Goal: Task Accomplishment & Management: Complete application form

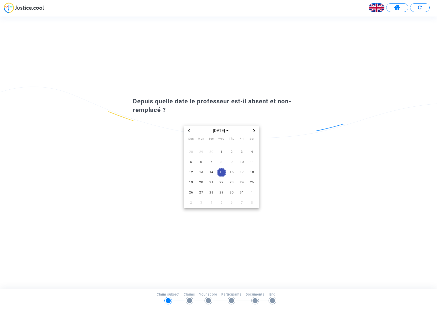
click at [190, 130] on icon "Previous month" at bounding box center [189, 130] width 3 height 3
click at [232, 173] on span "18" at bounding box center [231, 172] width 9 height 9
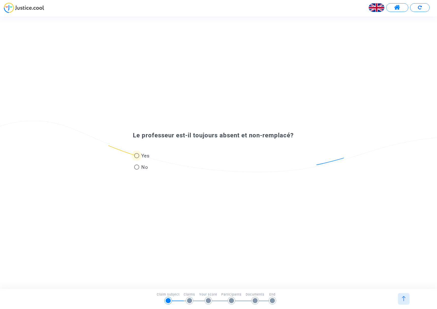
click at [139, 155] on span at bounding box center [136, 155] width 5 height 5
click at [137, 158] on input "Yes" at bounding box center [136, 158] width 0 height 0
radio input "true"
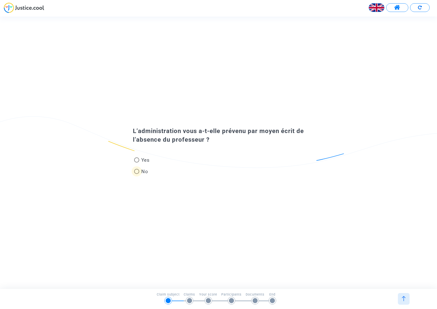
click at [137, 173] on span at bounding box center [136, 171] width 5 height 5
click at [137, 174] on input "No" at bounding box center [136, 174] width 0 height 0
radio input "true"
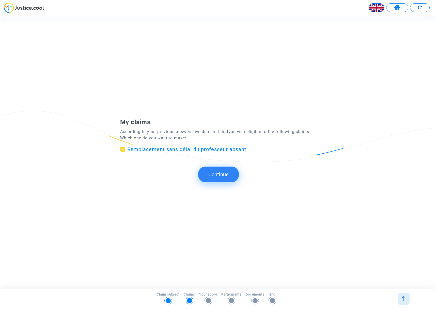
click at [405, 299] on img at bounding box center [403, 298] width 5 height 5
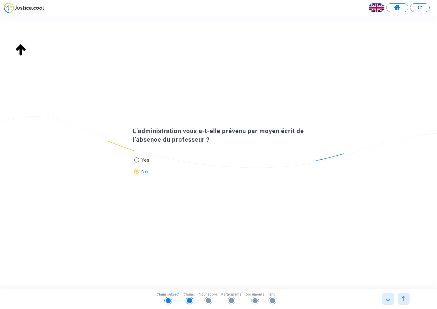
click at [403, 299] on img at bounding box center [403, 298] width 5 height 5
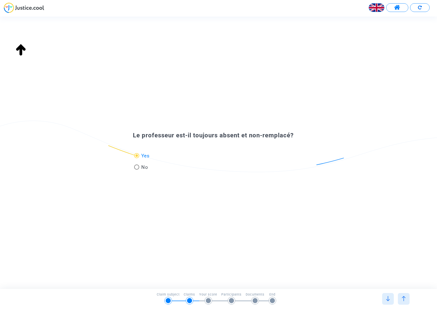
click at [386, 299] on img at bounding box center [388, 298] width 5 height 5
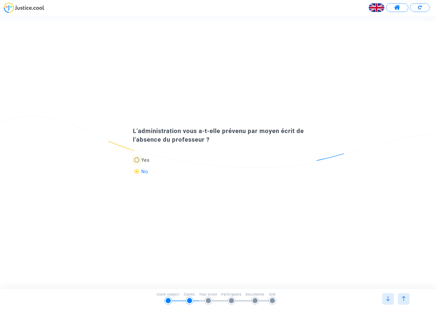
click at [146, 161] on span "Yes" at bounding box center [144, 160] width 10 height 7
click at [137, 163] on input "Yes" at bounding box center [136, 163] width 0 height 0
radio input "true"
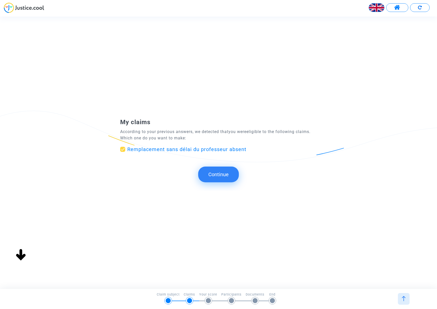
click at [222, 176] on button "Continue" at bounding box center [218, 175] width 41 height 16
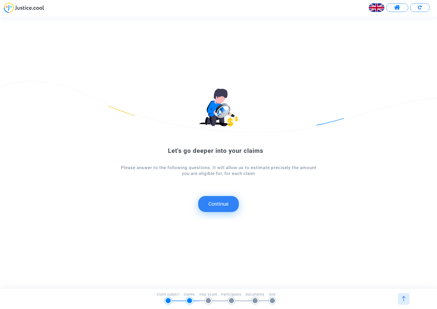
click at [220, 202] on button "Continue" at bounding box center [218, 204] width 41 height 16
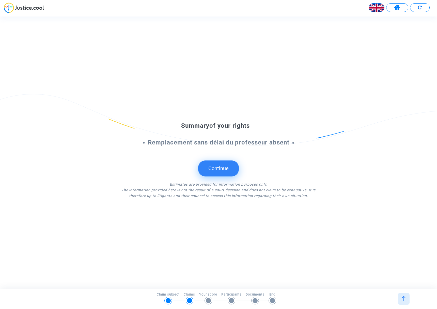
click at [221, 171] on button "Continue" at bounding box center [218, 169] width 41 height 16
